Goal: Information Seeking & Learning: Learn about a topic

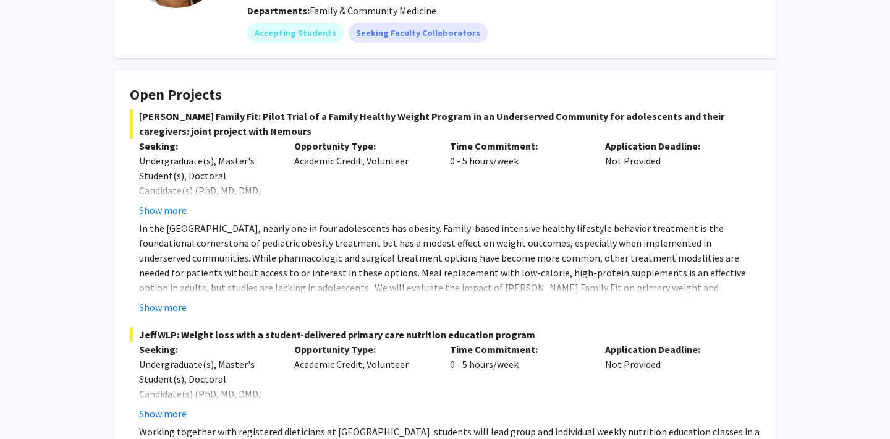
scroll to position [155, 0]
click at [180, 304] on button "Show more" at bounding box center [163, 306] width 48 height 15
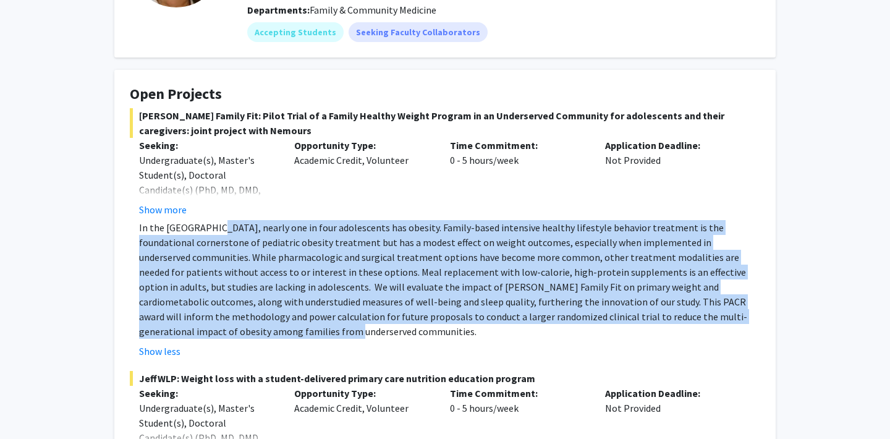
drag, startPoint x: 211, startPoint y: 224, endPoint x: 268, endPoint y: 326, distance: 117.1
click at [268, 326] on p "In the [GEOGRAPHIC_DATA], nearly one in four adolescents has obesity. Family-ba…" at bounding box center [449, 279] width 621 height 119
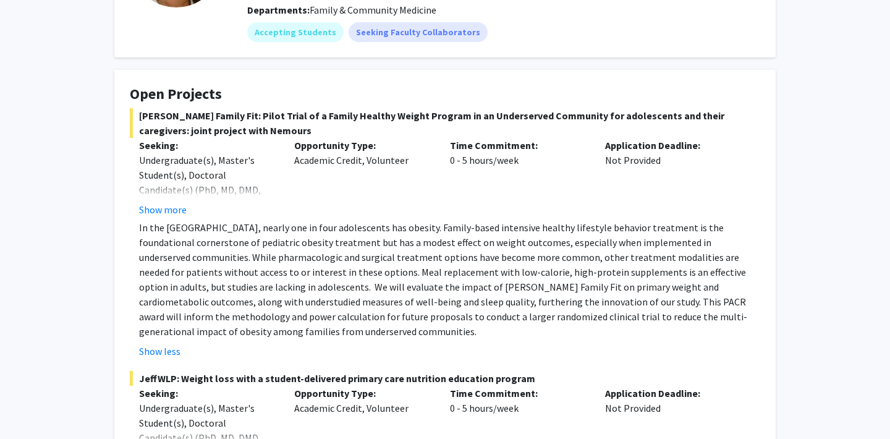
drag, startPoint x: 266, startPoint y: 328, endPoint x: 307, endPoint y: 331, distance: 40.3
click at [307, 331] on p "In the [GEOGRAPHIC_DATA], nearly one in four adolescents has obesity. Family-ba…" at bounding box center [449, 279] width 621 height 119
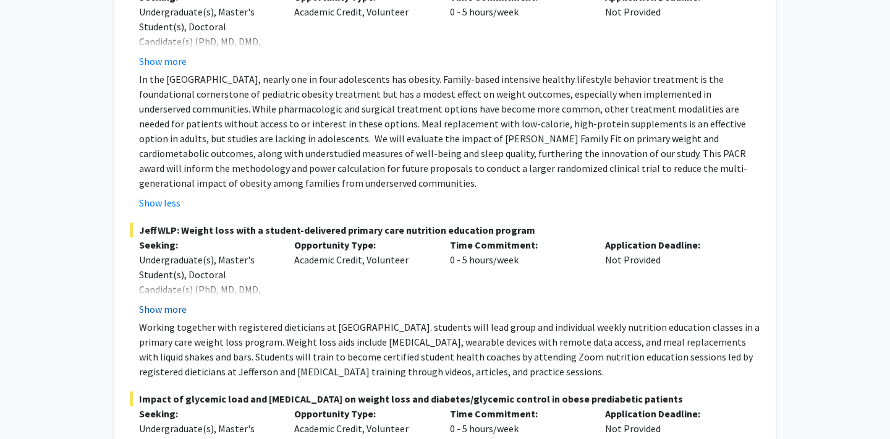
scroll to position [310, 0]
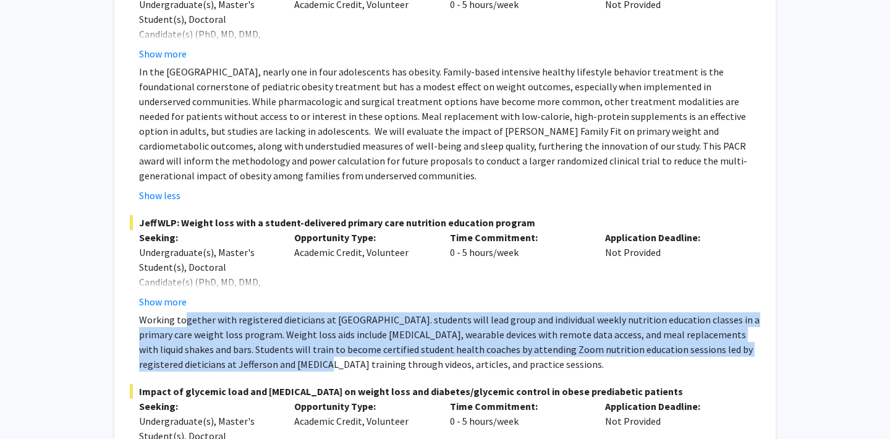
drag, startPoint x: 184, startPoint y: 325, endPoint x: 271, endPoint y: 367, distance: 96.5
click at [271, 367] on p "Working together with registered dieticians at [GEOGRAPHIC_DATA]. students will…" at bounding box center [449, 341] width 621 height 59
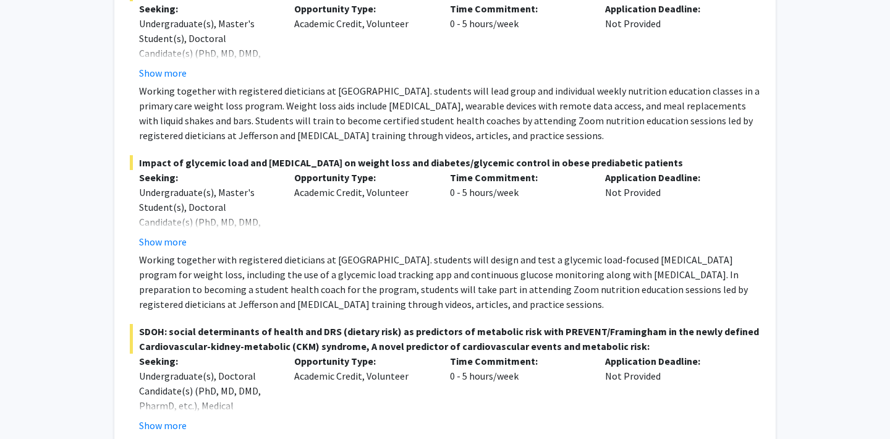
scroll to position [0, 0]
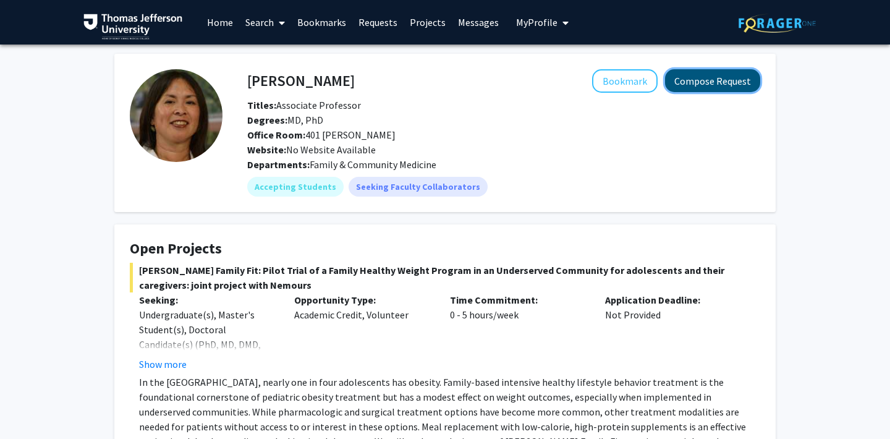
click at [708, 80] on button "Compose Request" at bounding box center [712, 80] width 95 height 23
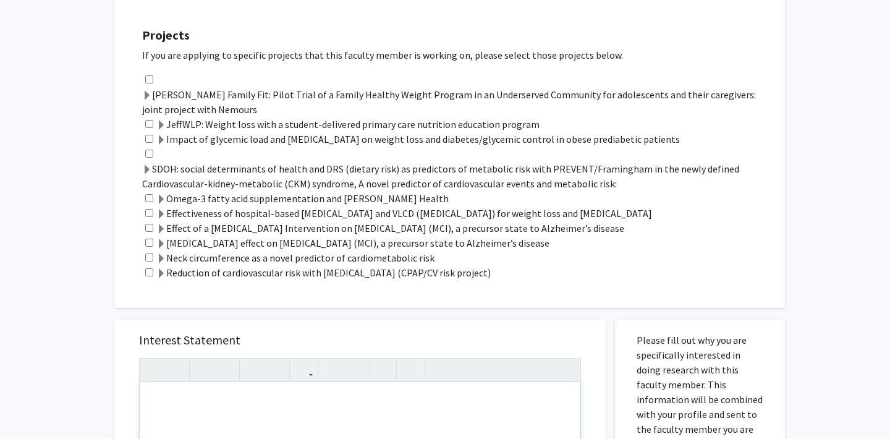
scroll to position [1157, 0]
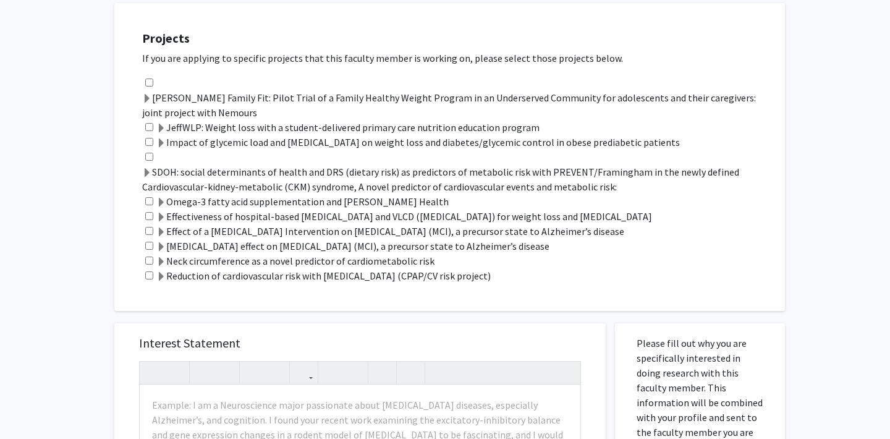
click at [200, 128] on label "JeffWLP: Weight loss with a student-delivered primary care nutrition education …" at bounding box center [347, 127] width 383 height 15
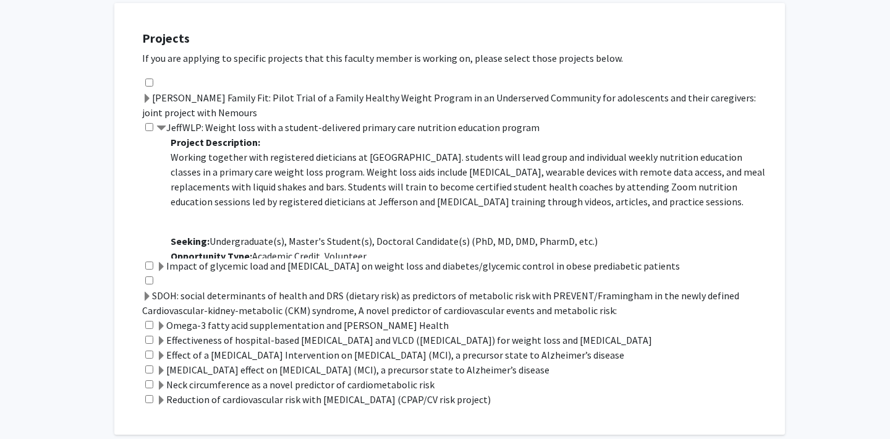
click at [200, 128] on label "JeffWLP: Weight loss with a student-delivered primary care nutrition education …" at bounding box center [347, 127] width 383 height 15
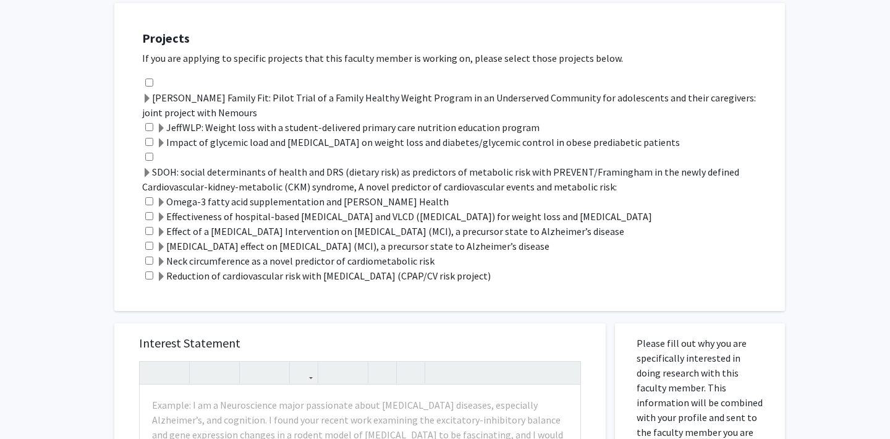
click at [149, 132] on div "JeffWLP: Weight loss with a student-delivered primary care nutrition education …" at bounding box center [457, 127] width 630 height 15
click at [149, 127] on input "checkbox" at bounding box center [149, 127] width 8 height 8
checkbox input "true"
click at [179, 198] on label "Omega-3 fatty acid supplementation and [PERSON_NAME] Health" at bounding box center [302, 201] width 292 height 15
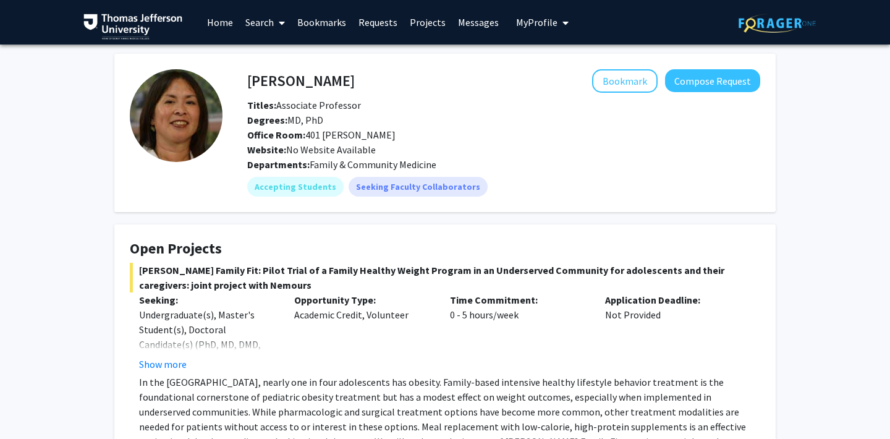
click at [129, 30] on img at bounding box center [132, 27] width 99 height 26
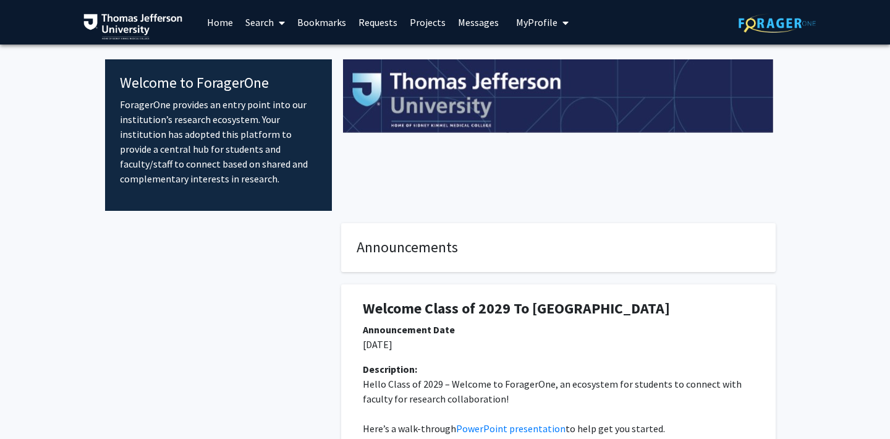
click at [255, 21] on link "Search" at bounding box center [265, 22] width 52 height 43
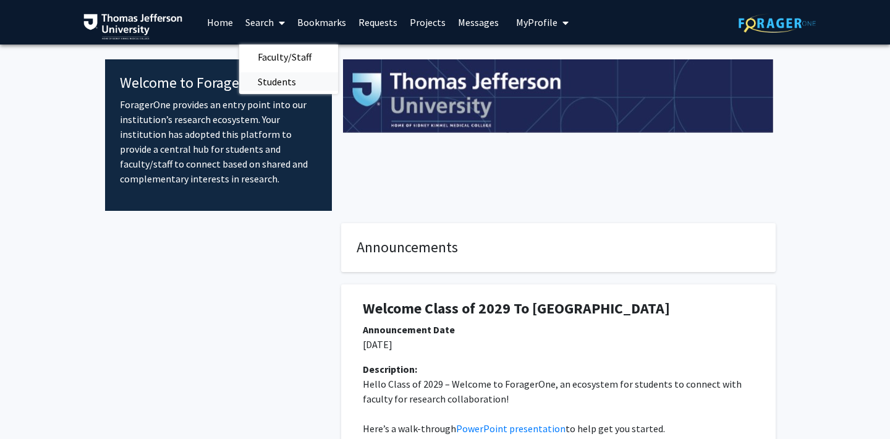
click at [258, 83] on span "Students" at bounding box center [276, 81] width 75 height 25
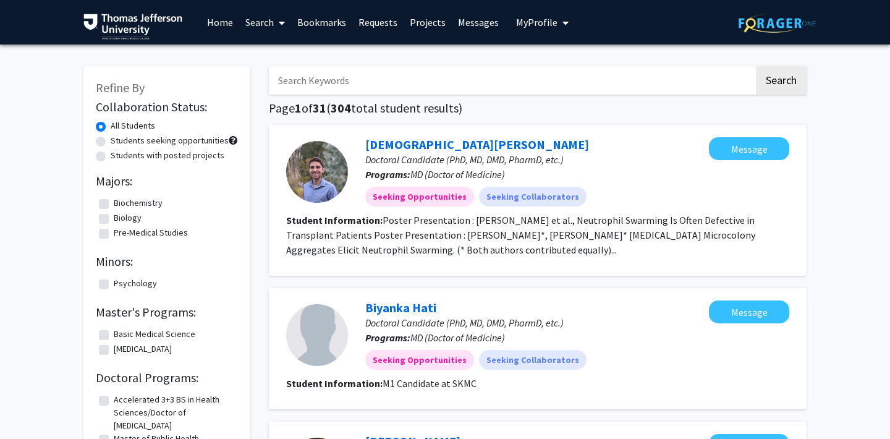
click at [305, 83] on input "Search Keywords" at bounding box center [511, 80] width 485 height 28
click at [756, 66] on button "Search" at bounding box center [781, 80] width 51 height 28
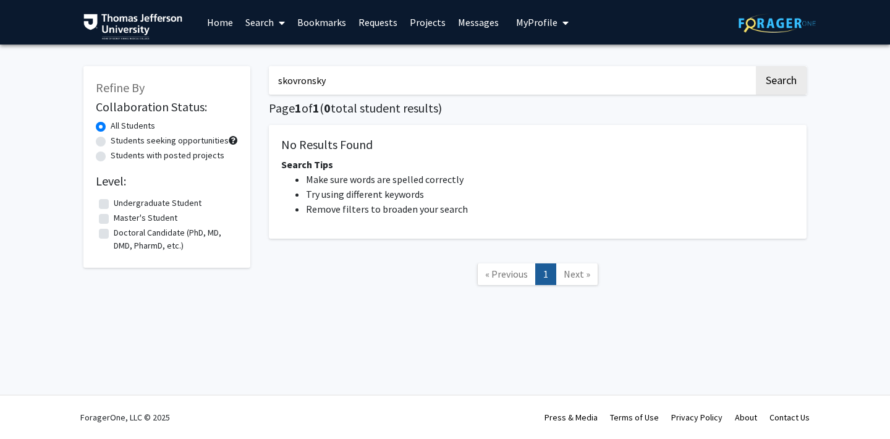
click at [325, 80] on input "skovronsky" at bounding box center [511, 80] width 485 height 28
type input "chaitanya"
click at [756, 66] on button "Search" at bounding box center [781, 80] width 51 height 28
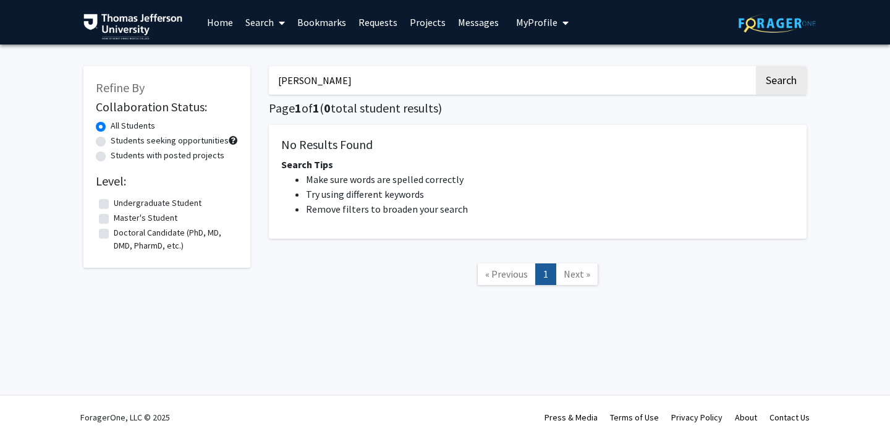
click at [315, 78] on input "chaitanya" at bounding box center [511, 80] width 485 height 28
click at [129, 243] on label "Doctoral Candidate (PhD, MD, DMD, PharmD, etc.)" at bounding box center [174, 239] width 121 height 26
click at [122, 234] on input "Doctoral Candidate (PhD, MD, DMD, PharmD, etc.)" at bounding box center [118, 230] width 8 height 8
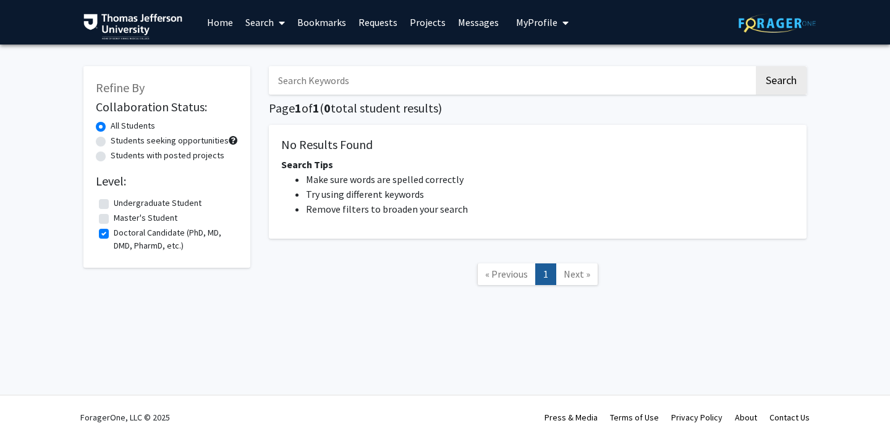
click at [394, 75] on input "Search Keywords" at bounding box center [511, 80] width 485 height 28
click at [756, 66] on button "Search" at bounding box center [781, 80] width 51 height 28
checkbox input "false"
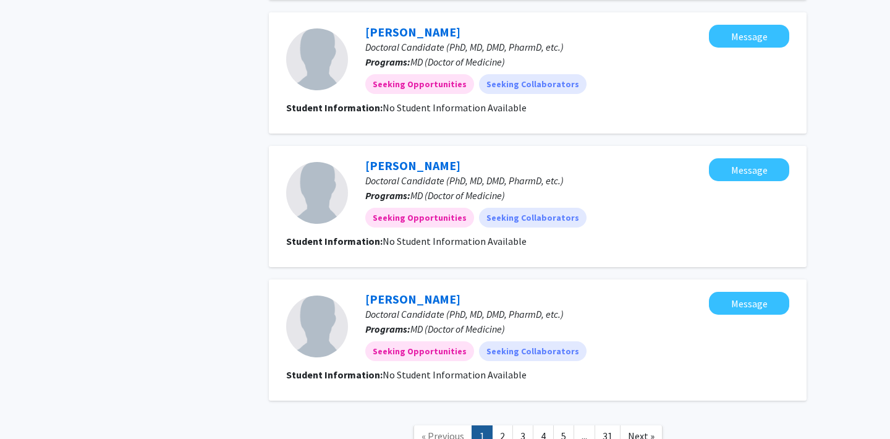
scroll to position [1107, 0]
click at [509, 425] on link "2" at bounding box center [502, 436] width 21 height 22
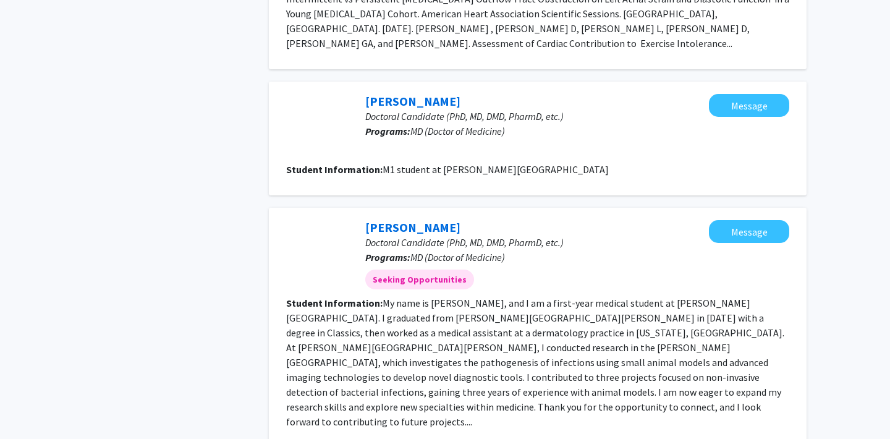
scroll to position [1249, 0]
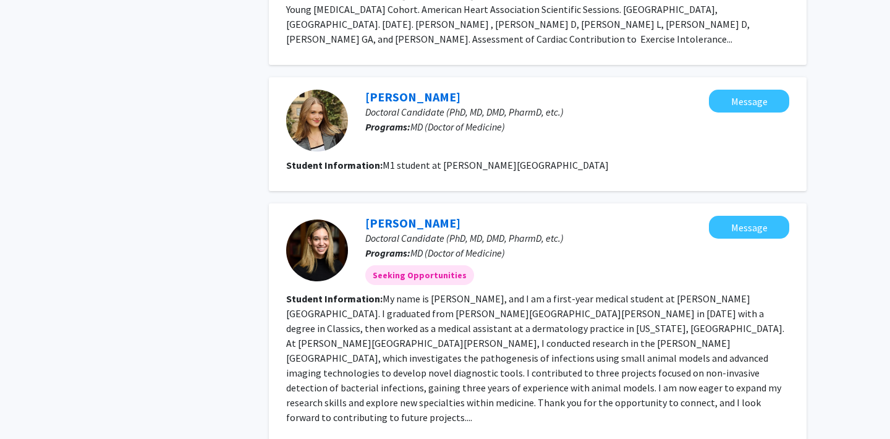
click at [551, 292] on fg-read-more "My name is Amy Kronenberg, and I am a first-year medical student at Sidney Kimm…" at bounding box center [535, 357] width 498 height 131
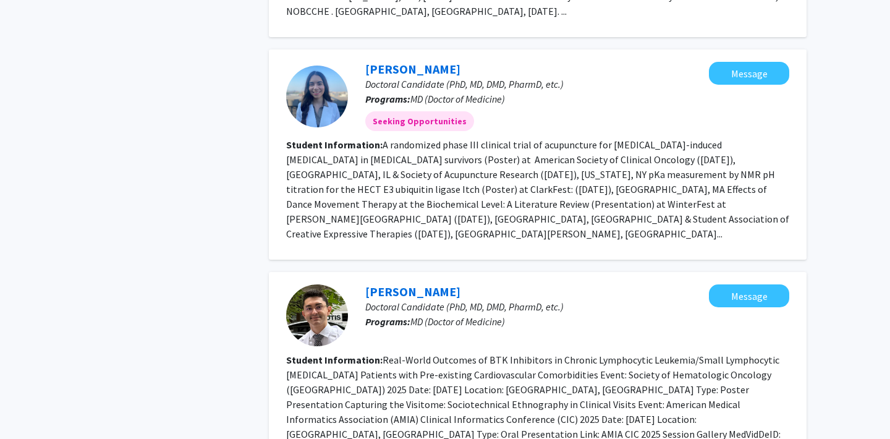
scroll to position [1895, 0]
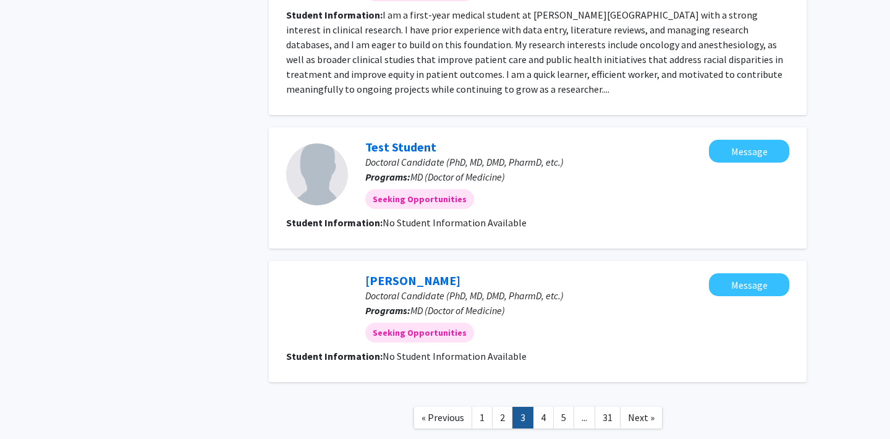
scroll to position [1443, 0]
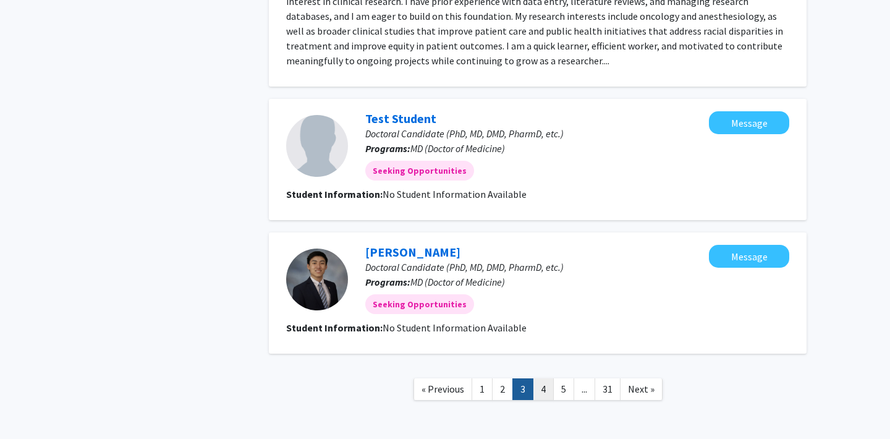
click at [540, 378] on link "4" at bounding box center [543, 389] width 21 height 22
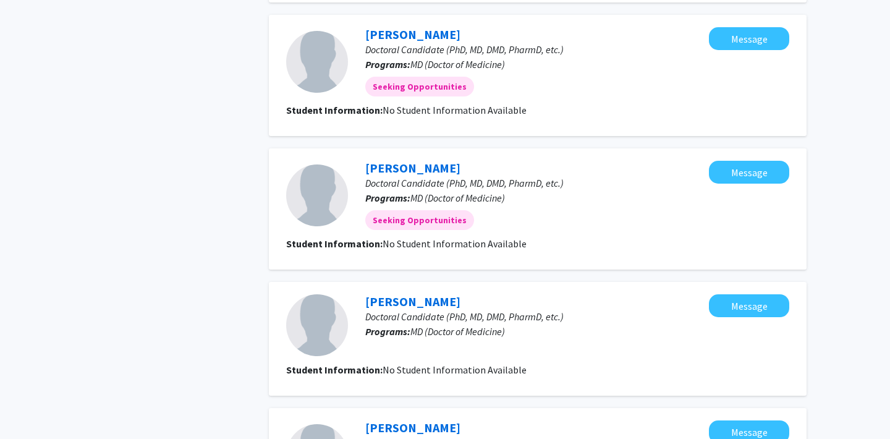
scroll to position [1131, 0]
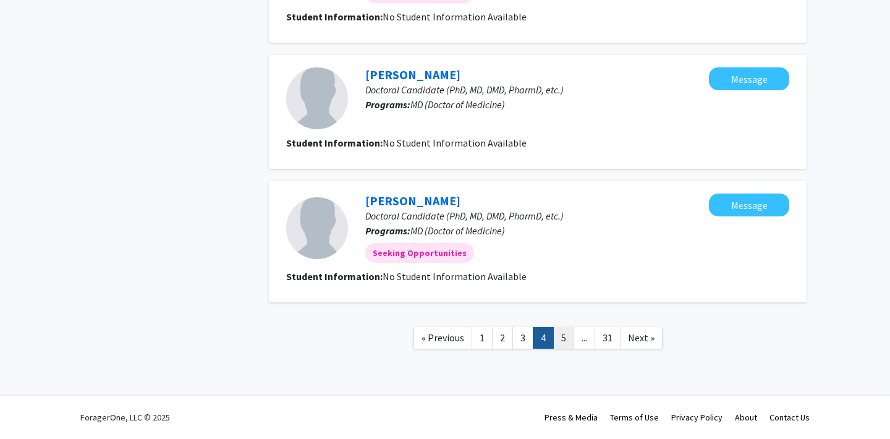
click at [571, 337] on link "5" at bounding box center [563, 338] width 21 height 22
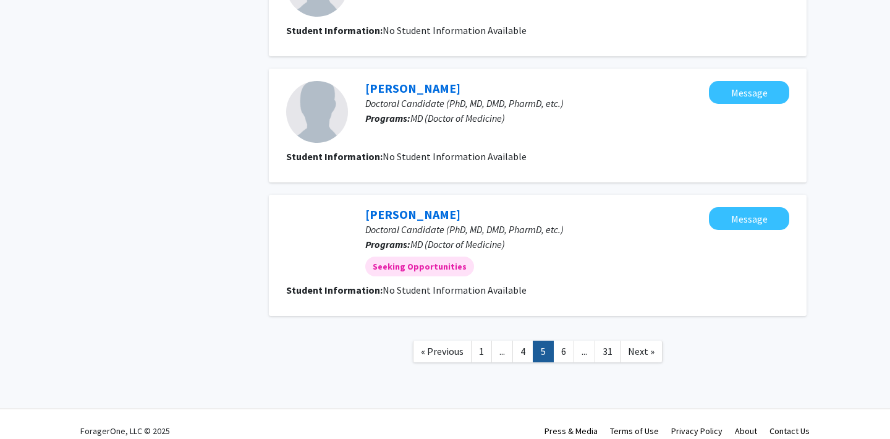
scroll to position [1131, 0]
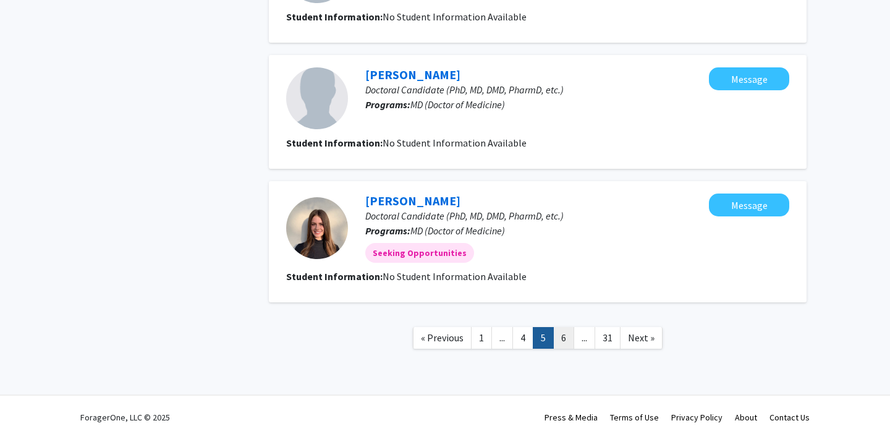
click at [568, 339] on link "6" at bounding box center [563, 338] width 21 height 22
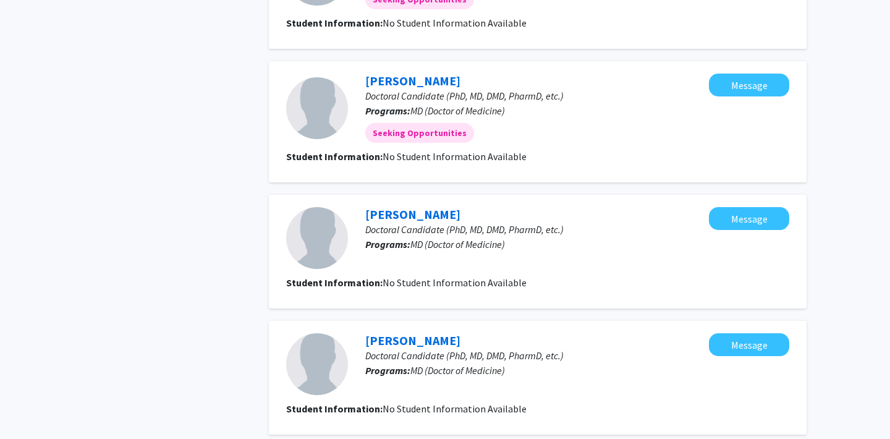
scroll to position [1123, 0]
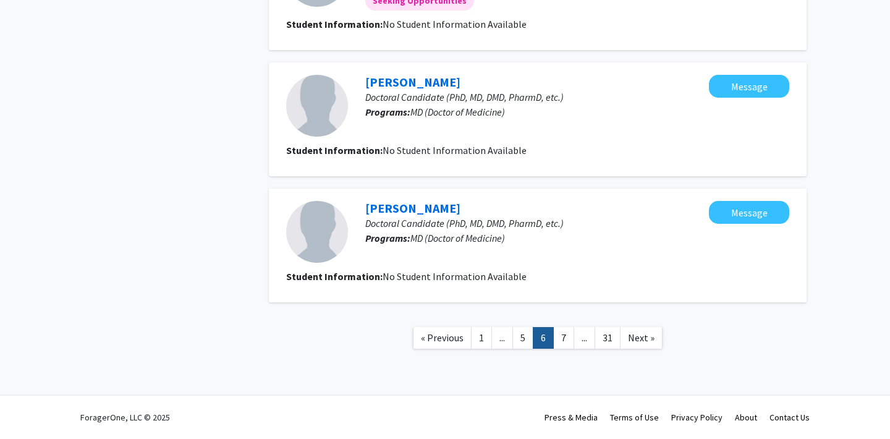
click at [568, 339] on link "7" at bounding box center [563, 338] width 21 height 22
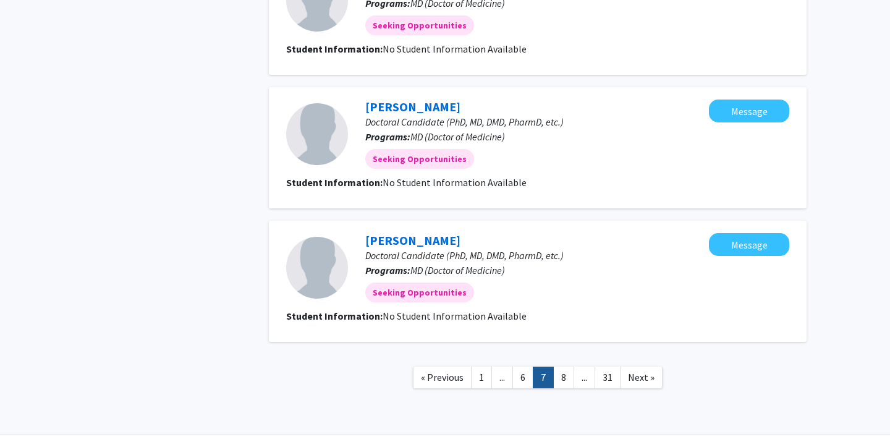
scroll to position [1138, 0]
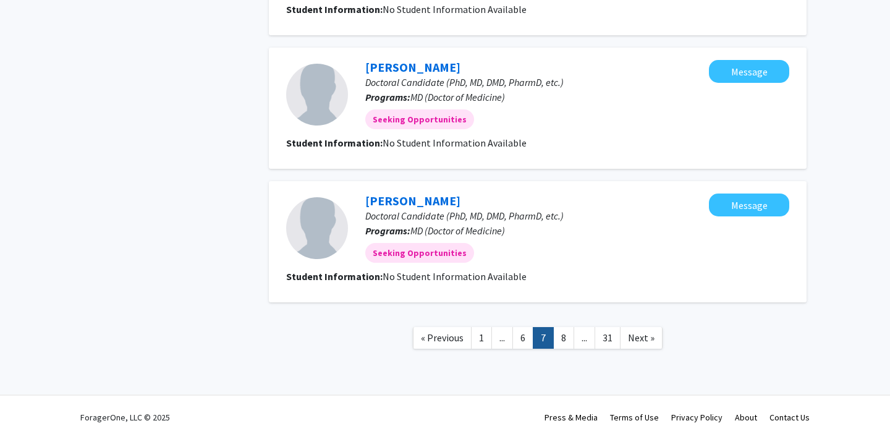
click at [568, 339] on link "8" at bounding box center [563, 338] width 21 height 22
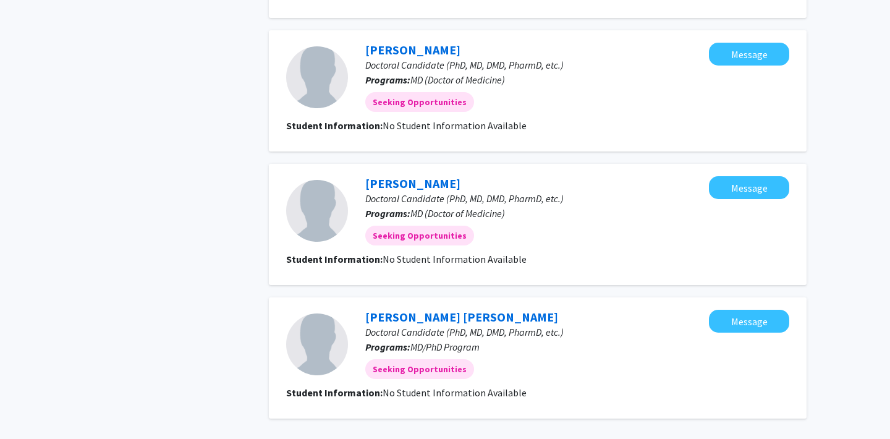
scroll to position [1077, 0]
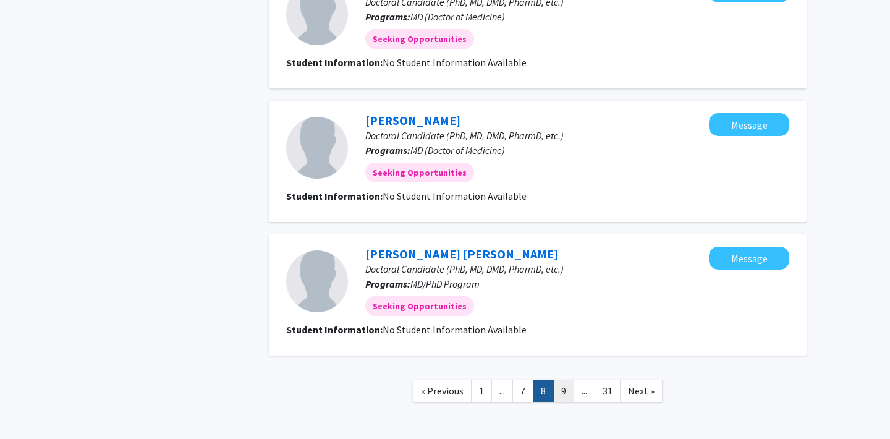
click at [571, 394] on link "9" at bounding box center [563, 391] width 21 height 22
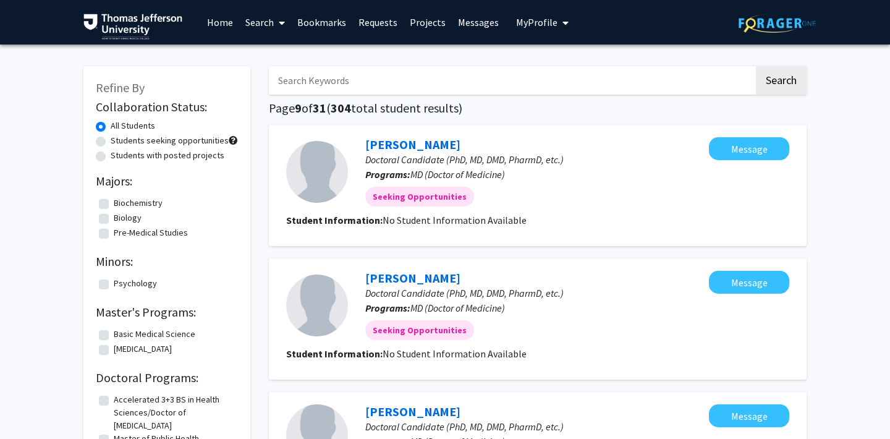
click at [260, 28] on link "Search" at bounding box center [265, 22] width 52 height 43
click at [275, 50] on span "Faculty/Staff" at bounding box center [284, 57] width 91 height 25
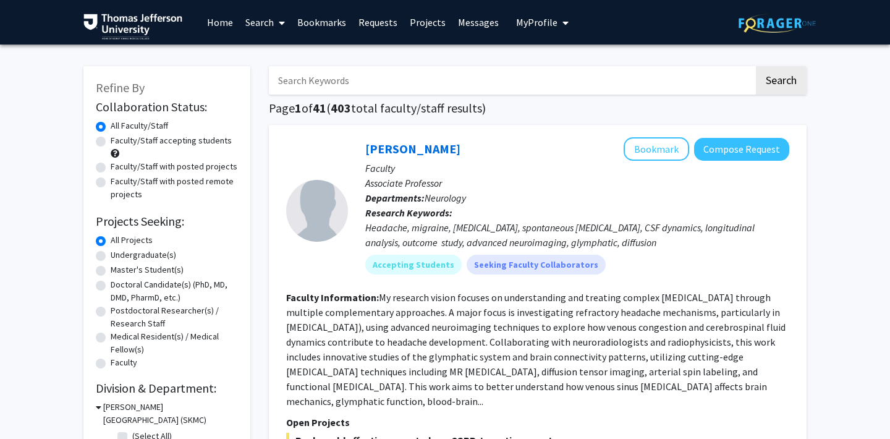
click at [324, 72] on input "Search Keywords" at bounding box center [511, 80] width 485 height 28
